Goal: Task Accomplishment & Management: Complete application form

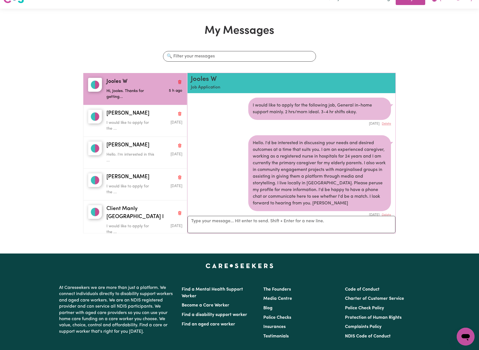
drag, startPoint x: 354, startPoint y: 101, endPoint x: 344, endPoint y: 104, distance: 10.7
click at [354, 101] on div "I would like to apply for the following job, General in-home support mainly. 2 …" at bounding box center [319, 109] width 143 height 22
drag, startPoint x: 338, startPoint y: 105, endPoint x: 361, endPoint y: 109, distance: 23.3
click at [361, 109] on div "I would like to apply for the following job, General in-home support mainly. 2 …" at bounding box center [319, 109] width 143 height 22
copy div "General in-home support mainly. 2 hrs/morn ideal. 3-4 hr shifts okay."
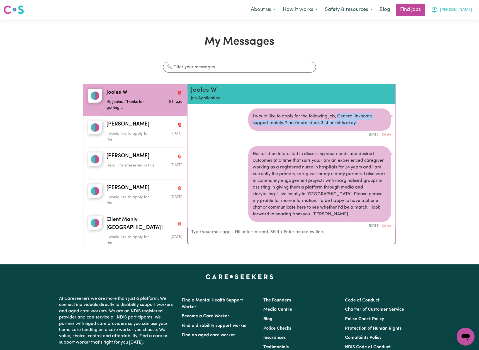
click at [465, 10] on span "[PERSON_NAME]" at bounding box center [456, 10] width 32 height 6
click at [458, 19] on link "My Account" at bounding box center [454, 21] width 44 height 11
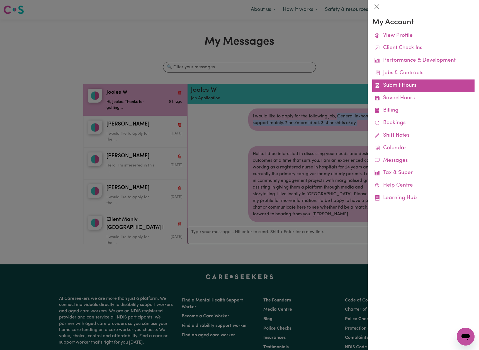
click at [403, 84] on link "Submit Hours" at bounding box center [424, 85] width 102 height 13
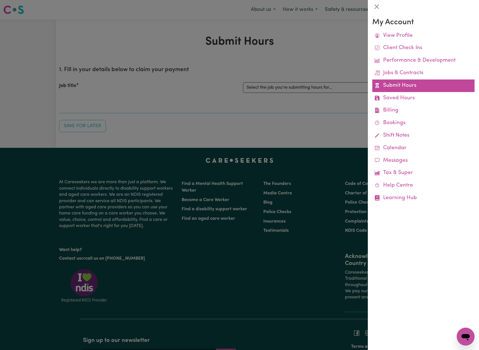
click at [403, 84] on link "Submit Hours" at bounding box center [424, 85] width 102 height 13
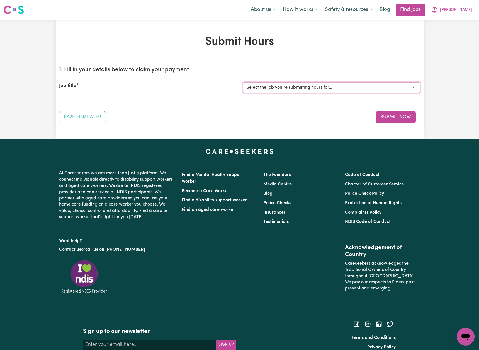
select select "14193"
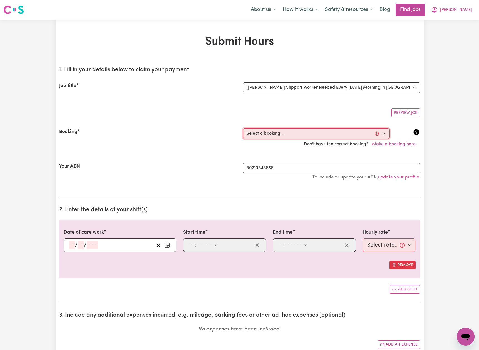
select select "356532"
type input "[DATE]"
type input "12"
type input "8"
type input "2025"
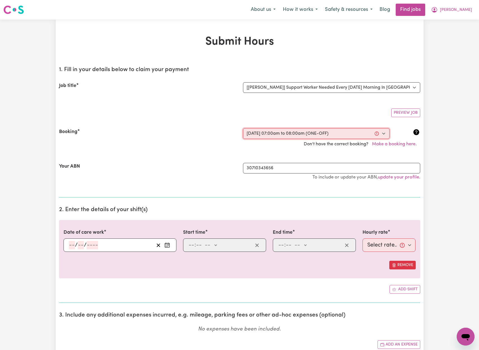
type input "07:00"
type input "7"
type input "0"
select select "am"
type input "08:00"
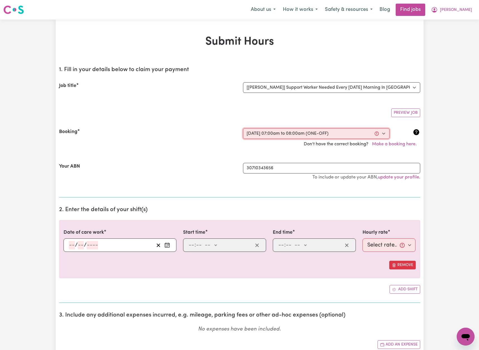
type input "8"
type input "0"
select select "am"
